Goal: Task Accomplishment & Management: Use online tool/utility

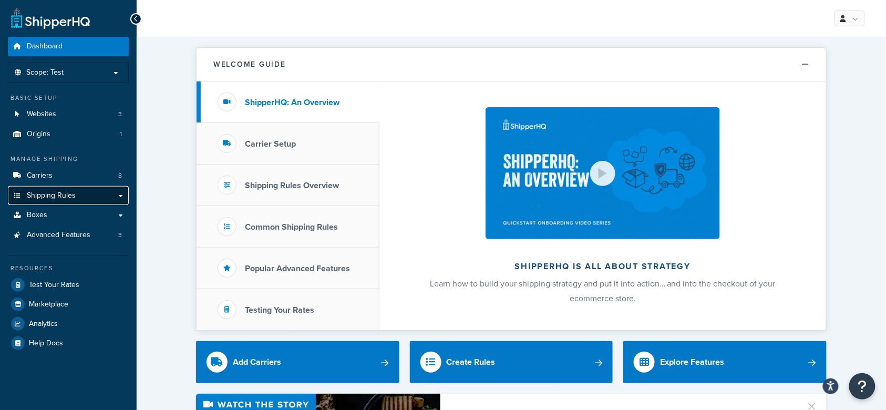
click at [75, 194] on link "Shipping Rules" at bounding box center [68, 195] width 121 height 19
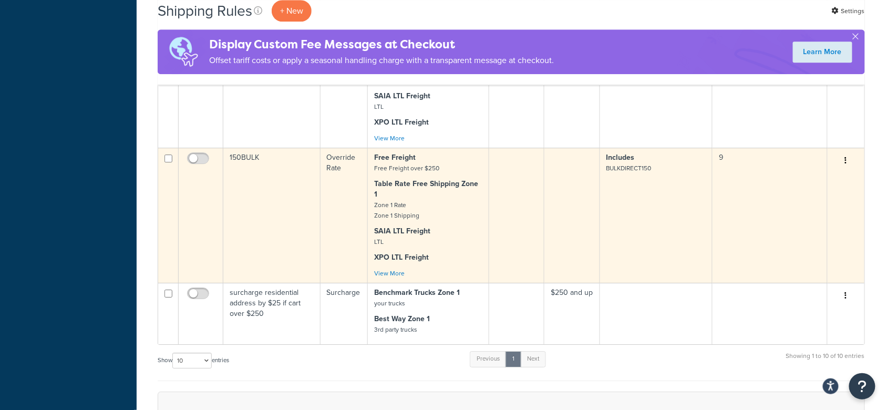
scroll to position [1052, 0]
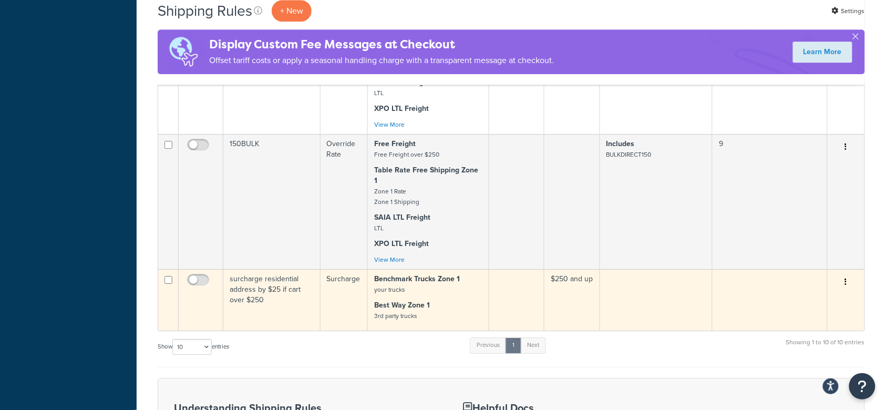
click at [291, 269] on td "surcharge residential address by $25 if cart over $250" at bounding box center [271, 300] width 97 height 62
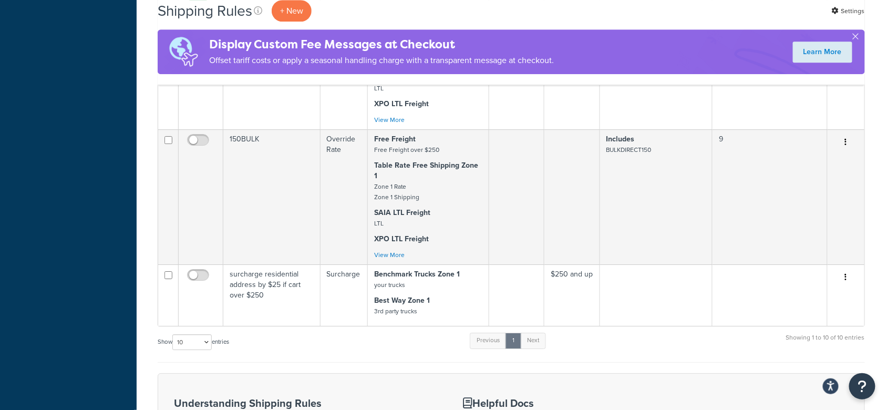
scroll to position [1121, 0]
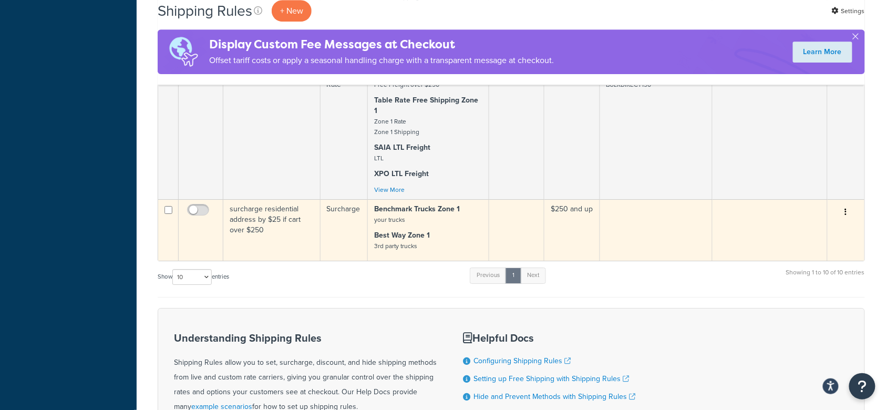
click at [456, 204] on p "Benchmark Trucks Zone 1 your trucks" at bounding box center [428, 214] width 108 height 21
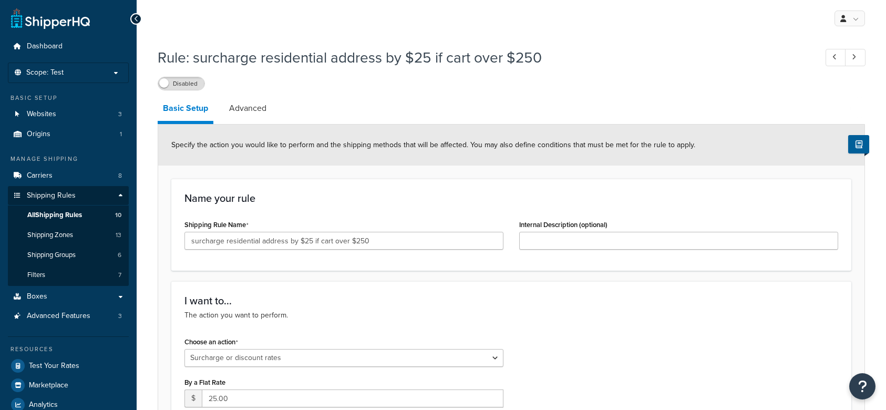
select select "SURCHARGE"
select select "ORDER"
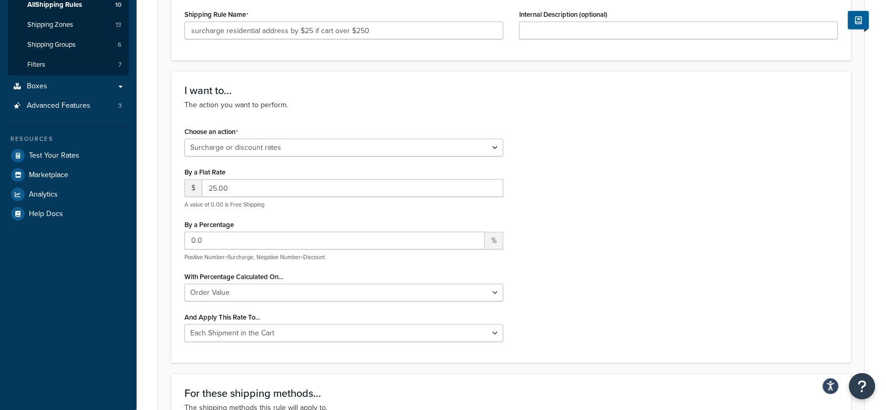
scroll to position [140, 0]
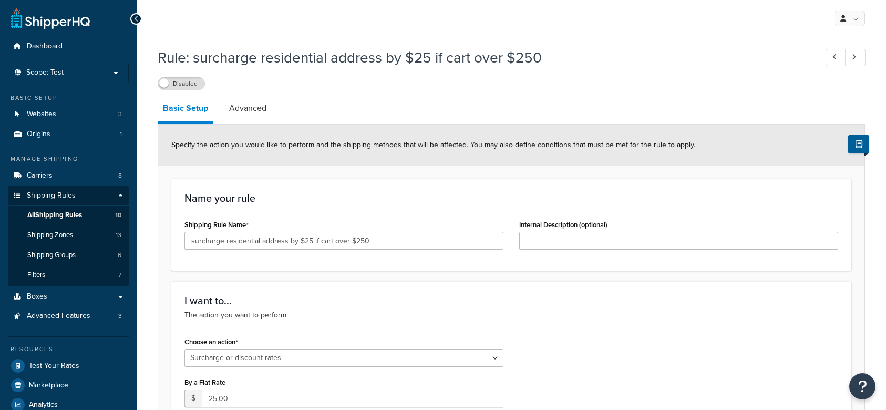
select select "SURCHARGE"
select select "ORDER"
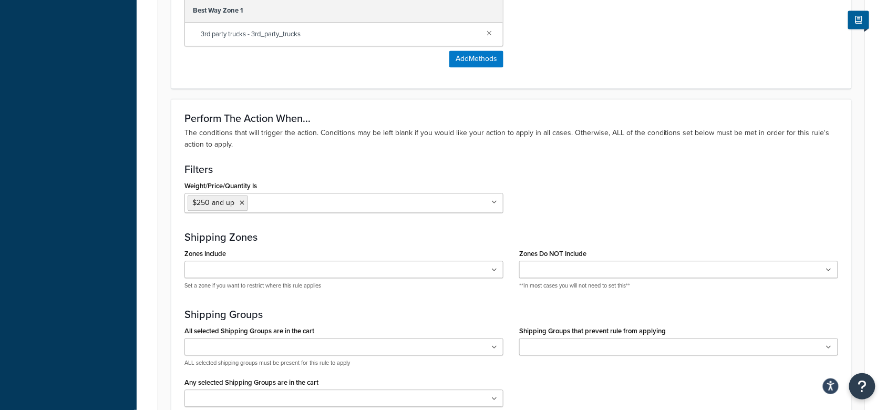
scroll to position [771, 0]
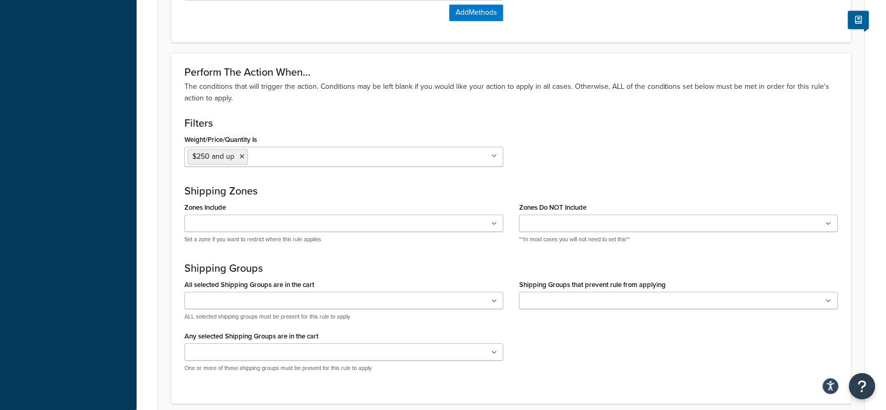
click at [493, 154] on icon at bounding box center [495, 156] width 6 height 6
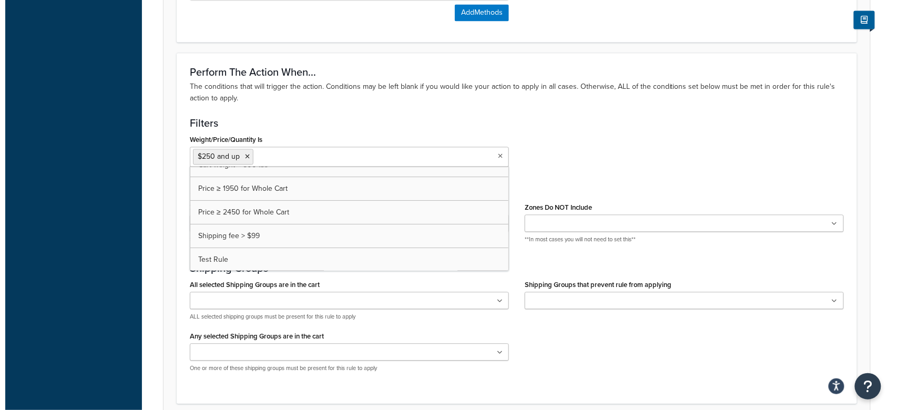
scroll to position [60, 0]
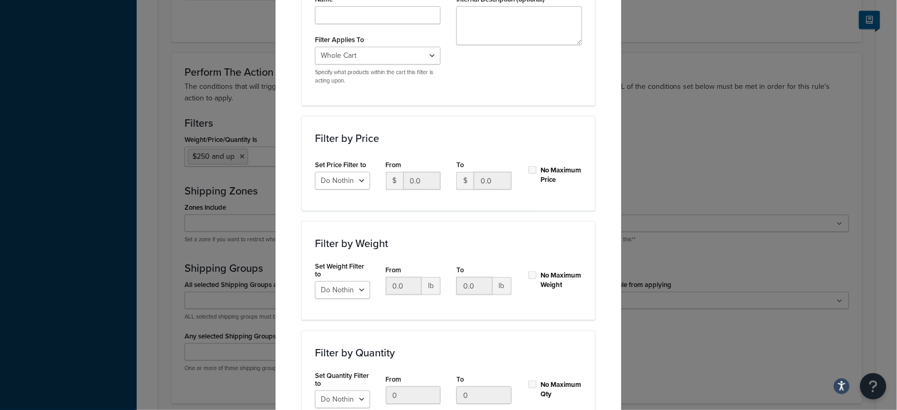
scroll to position [280, 0]
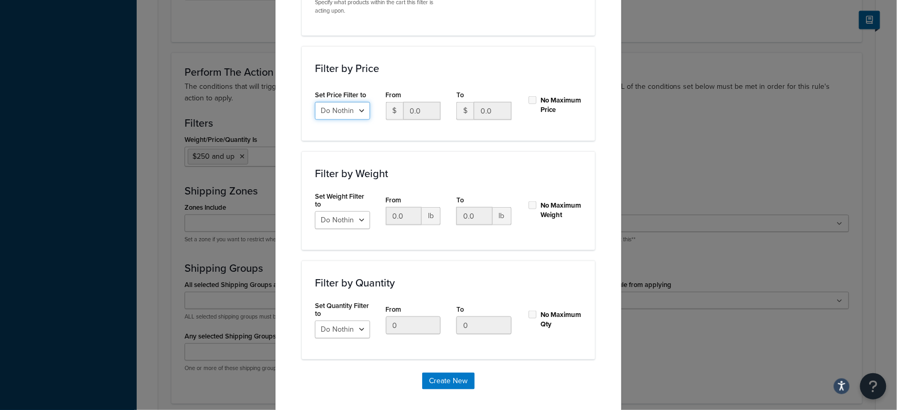
click at [355, 108] on select "Do Nothing Apply to a Range" at bounding box center [342, 111] width 55 height 18
click at [606, 165] on div "Create New Filter Please Note: A filter must be applied to a Carrier Rule in or…" at bounding box center [448, 87] width 347 height 673
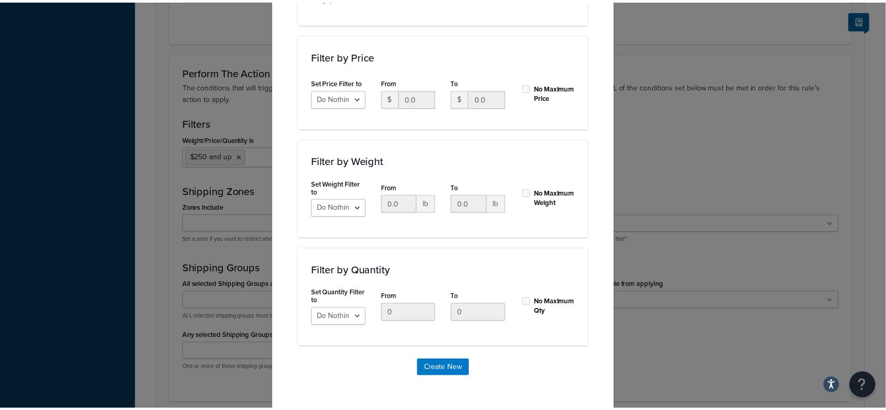
scroll to position [0, 0]
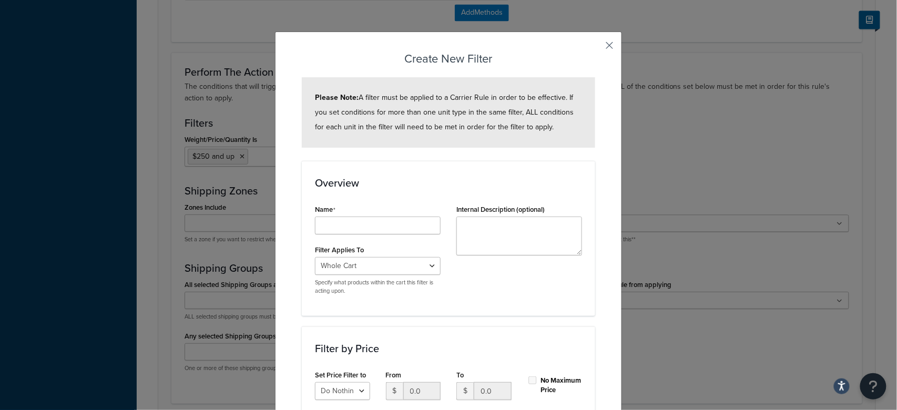
click at [595, 48] on button "button" at bounding box center [594, 49] width 3 height 3
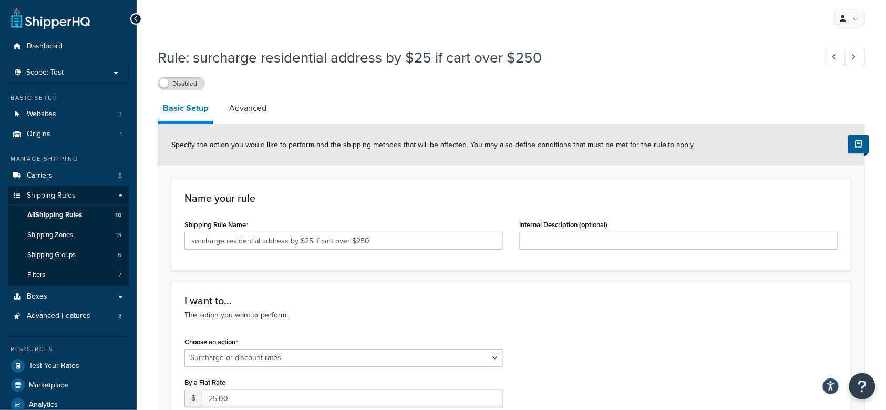
click at [137, 18] on icon at bounding box center [136, 18] width 5 height 7
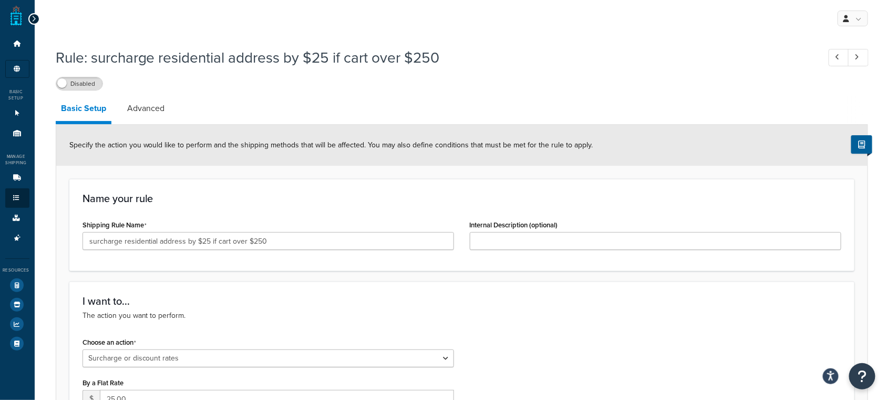
click at [32, 17] on icon at bounding box center [34, 18] width 5 height 7
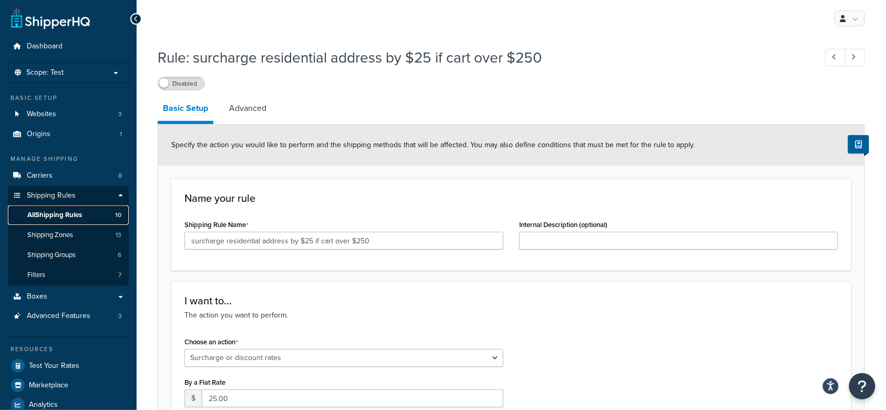
click at [70, 216] on span "All Shipping Rules" at bounding box center [54, 215] width 55 height 9
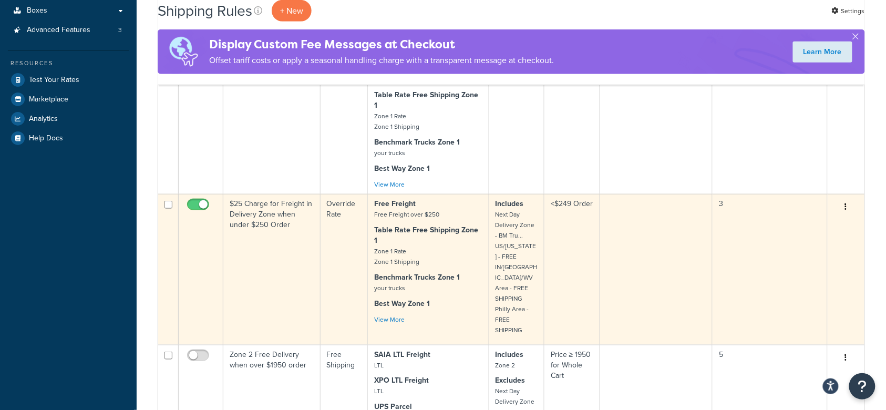
scroll to position [350, 0]
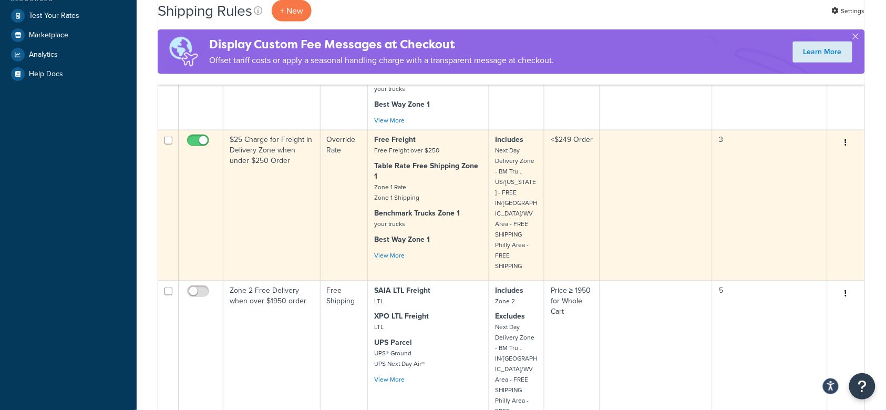
click at [293, 172] on td "$25 Charge for Freight in Delivery Zone when under $250 Order" at bounding box center [271, 205] width 97 height 151
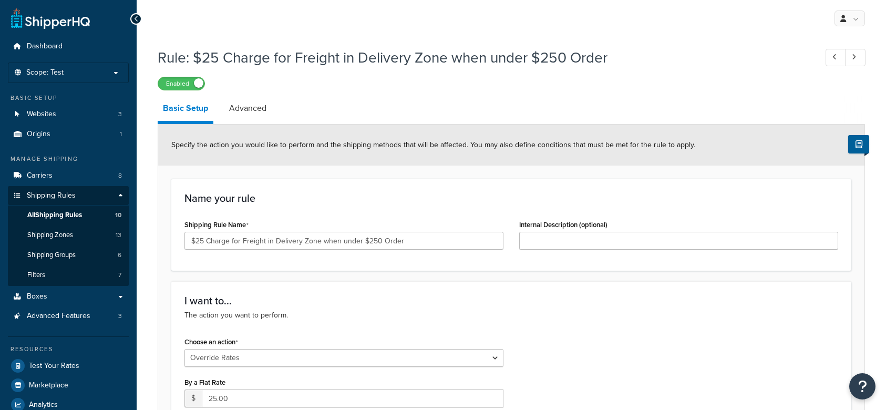
select select "OVERRIDE"
select select "LOCATION"
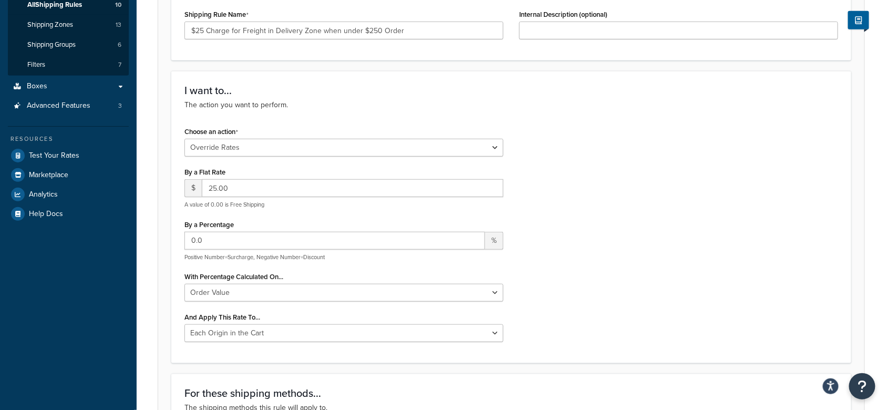
scroll to position [350, 0]
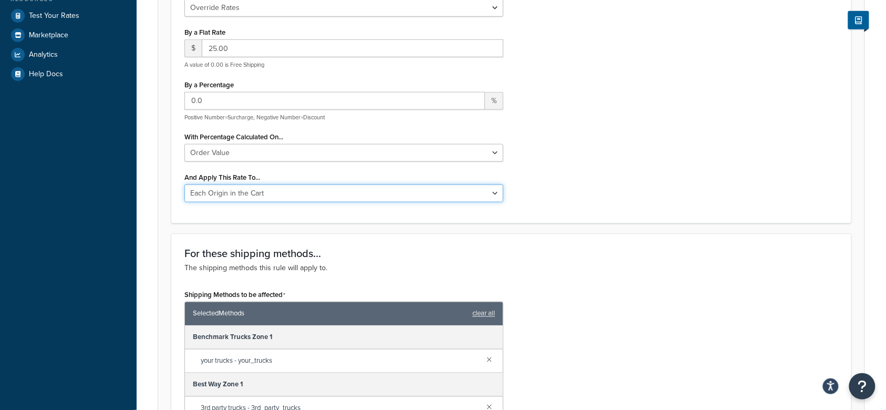
click at [495, 195] on select "Each Shipment in the Cart Each Origin in the Cart Each Shipping Group in the Ca…" at bounding box center [344, 194] width 319 height 18
click at [495, 193] on select "Each Shipment in the Cart Each Origin in the Cart Each Shipping Group in the Ca…" at bounding box center [344, 194] width 319 height 18
click at [558, 184] on div "Choose an action Choose an action Override Rates Surcharge or discount rates Hi…" at bounding box center [512, 97] width 670 height 226
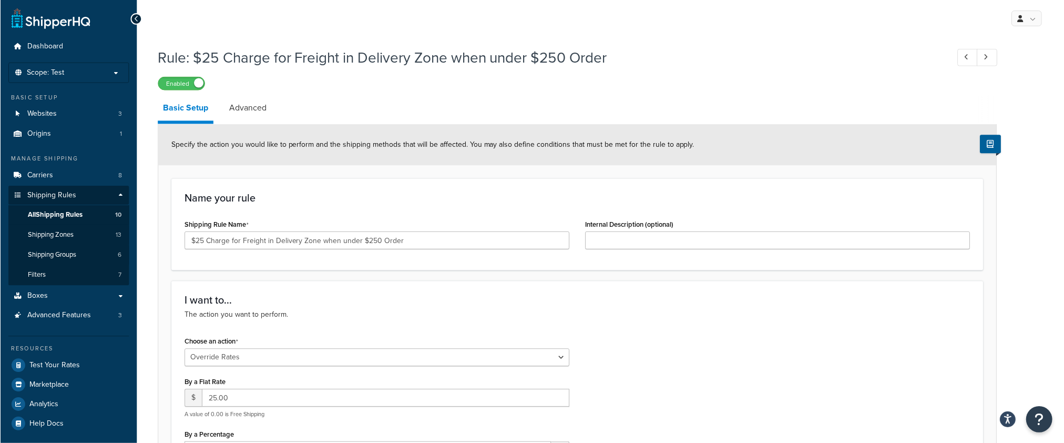
scroll to position [1, 0]
